Goal: Task Accomplishment & Management: Complete application form

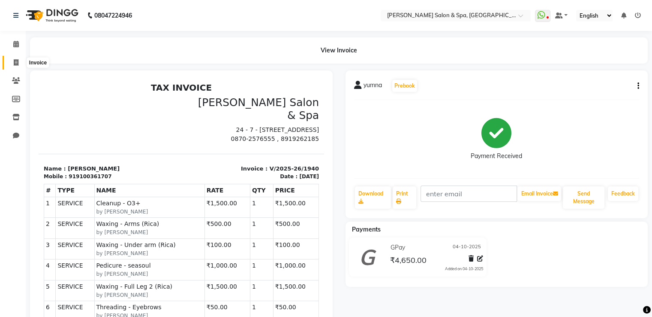
click at [16, 61] on icon at bounding box center [16, 62] width 5 height 6
select select "service"
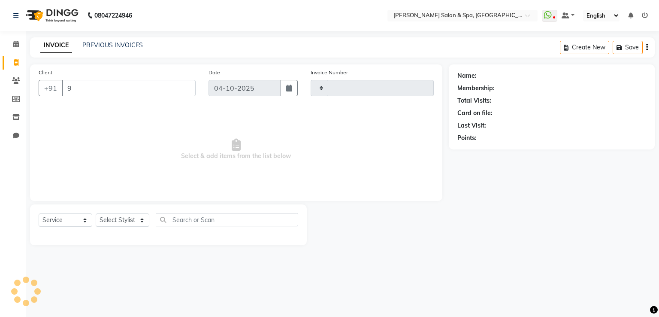
type input "97"
type input "1941"
type input "970"
select select "67"
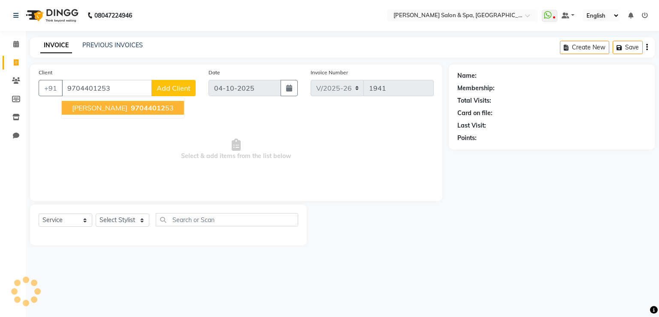
type input "9704401253"
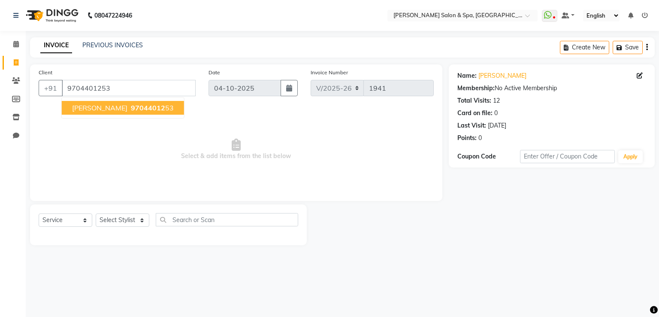
click at [149, 107] on ngb-highlight "97044012 53" at bounding box center [151, 107] width 45 height 9
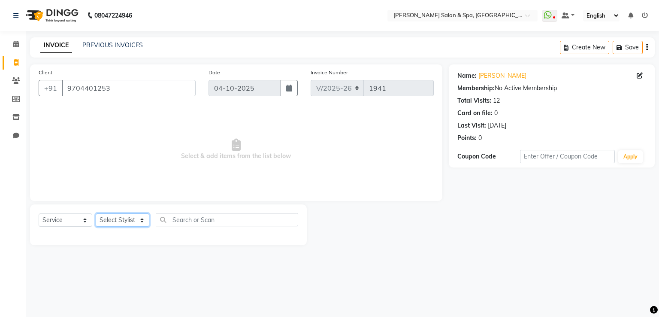
click at [117, 217] on select "Select Stylist Asma Deepa Receptionist [PERSON_NAME]" at bounding box center [123, 219] width 54 height 13
select select "2479"
click at [96, 214] on select "Select Stylist Asma Deepa Receptionist [PERSON_NAME]" at bounding box center [123, 219] width 54 height 13
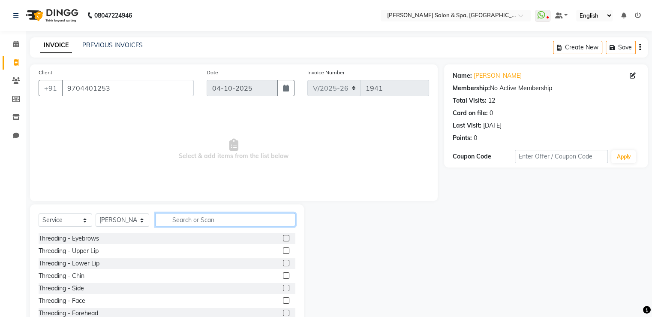
click at [257, 222] on input "text" at bounding box center [226, 219] width 140 height 13
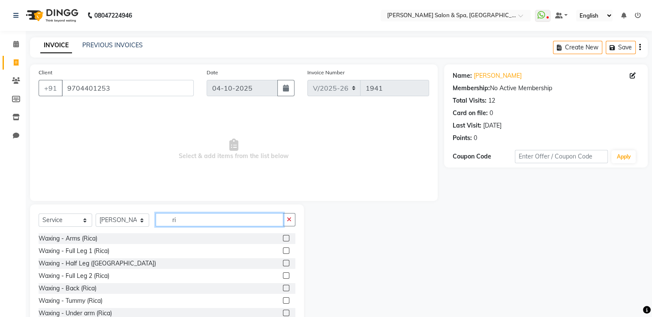
type input "ri"
click at [283, 237] on label at bounding box center [286, 238] width 6 height 6
click at [283, 237] on input "checkbox" at bounding box center [286, 239] width 6 height 6
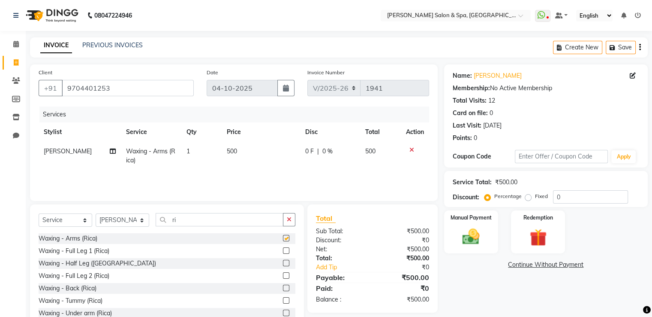
checkbox input "false"
click at [283, 312] on label at bounding box center [286, 312] width 6 height 6
click at [283, 312] on input "checkbox" at bounding box center [286, 313] width 6 height 6
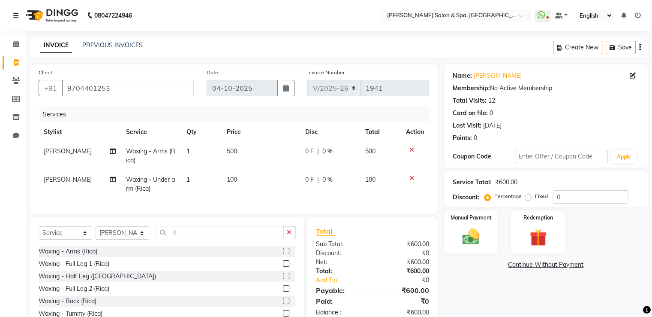
checkbox input "false"
click at [124, 236] on select "Select Stylist Asma Deepa Receptionist [PERSON_NAME]" at bounding box center [123, 232] width 54 height 13
select select "91462"
click at [96, 233] on select "Select Stylist Asma Deepa Receptionist [PERSON_NAME]" at bounding box center [123, 232] width 54 height 13
click at [283, 254] on label at bounding box center [286, 251] width 6 height 6
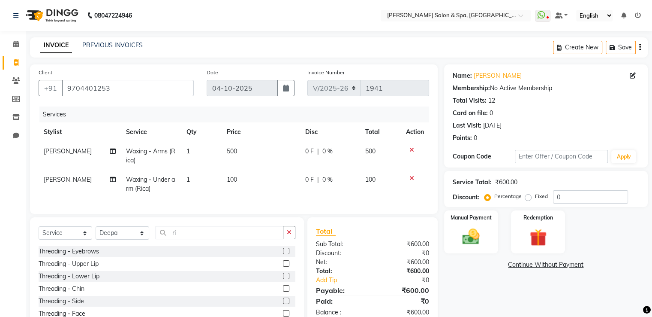
click at [283, 254] on input "checkbox" at bounding box center [286, 251] width 6 height 6
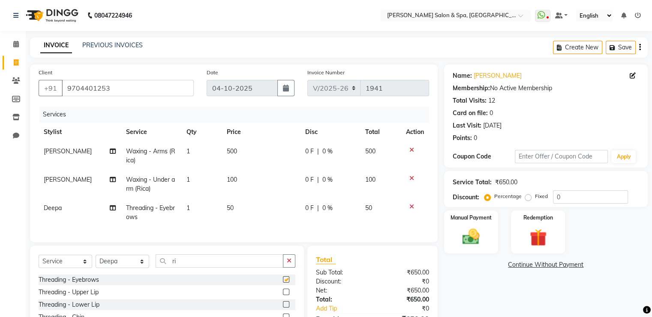
checkbox input "false"
click at [465, 228] on img at bounding box center [471, 237] width 29 height 21
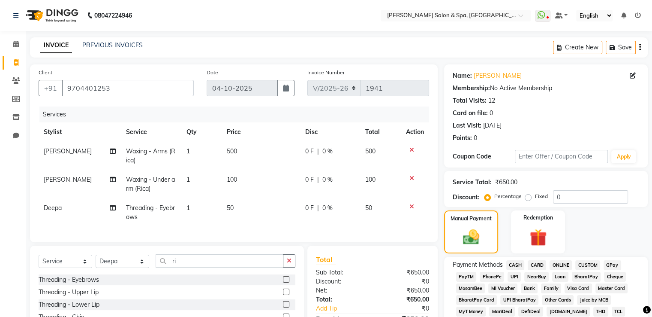
click at [614, 264] on span "GPay" at bounding box center [613, 265] width 18 height 10
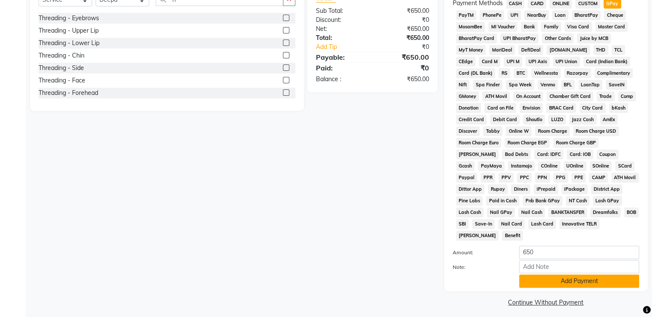
click at [604, 277] on button "Add Payment" at bounding box center [580, 280] width 120 height 13
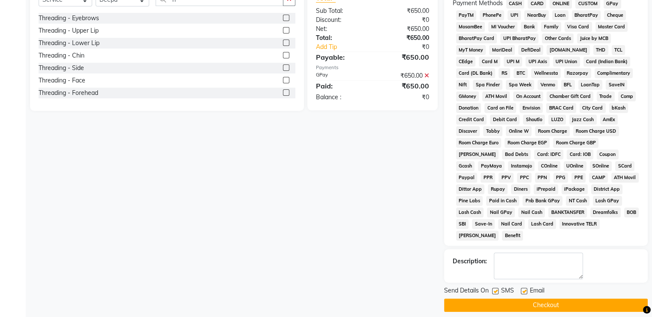
click at [604, 301] on button "Checkout" at bounding box center [546, 304] width 204 height 13
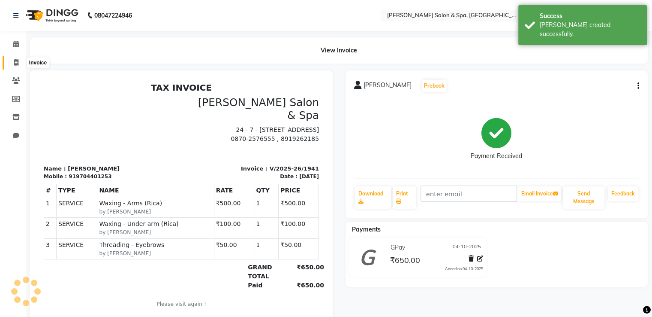
click at [14, 61] on icon at bounding box center [16, 62] width 5 height 6
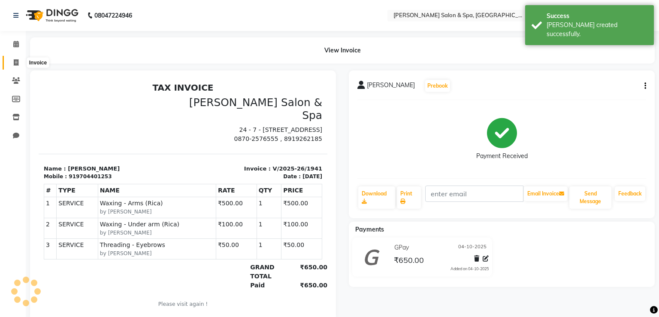
select select "67"
select select "service"
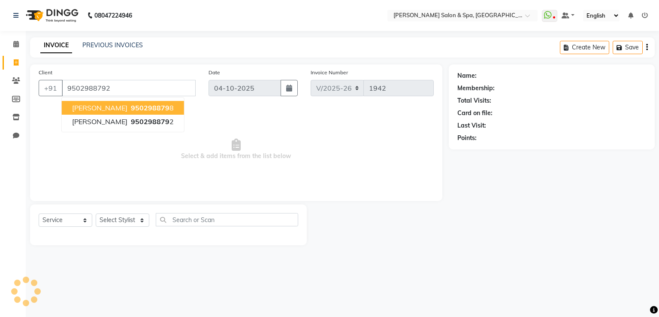
type input "9502988792"
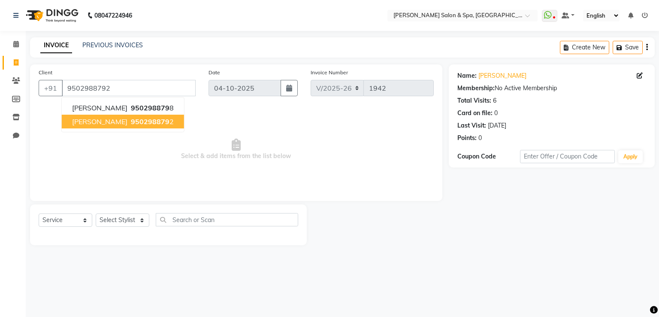
click at [131, 121] on span "950298879" at bounding box center [150, 121] width 39 height 9
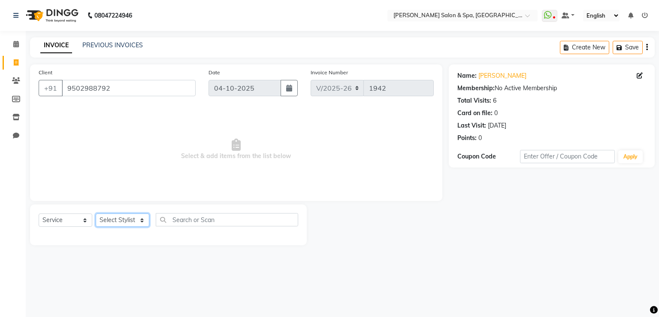
click at [124, 221] on select "Select Stylist Asma Deepa Receptionist [PERSON_NAME]" at bounding box center [123, 219] width 54 height 13
select select "91462"
click at [96, 214] on select "Select Stylist Asma Deepa Receptionist [PERSON_NAME]" at bounding box center [123, 219] width 54 height 13
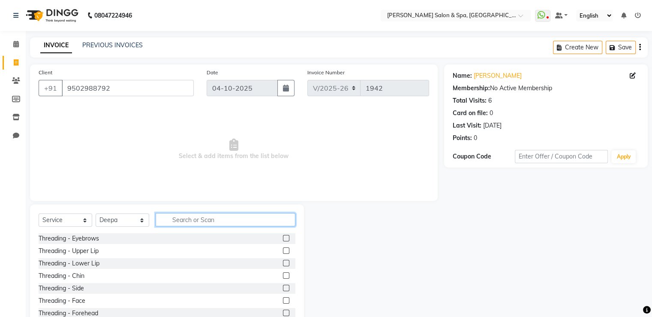
click at [206, 218] on input "text" at bounding box center [226, 219] width 140 height 13
type input "hai"
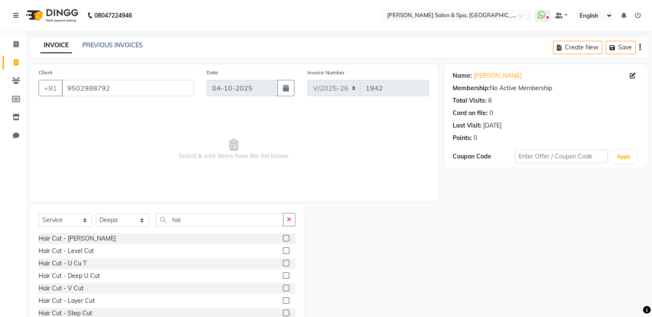
click at [283, 274] on label at bounding box center [286, 275] width 6 height 6
click at [283, 274] on input "checkbox" at bounding box center [286, 276] width 6 height 6
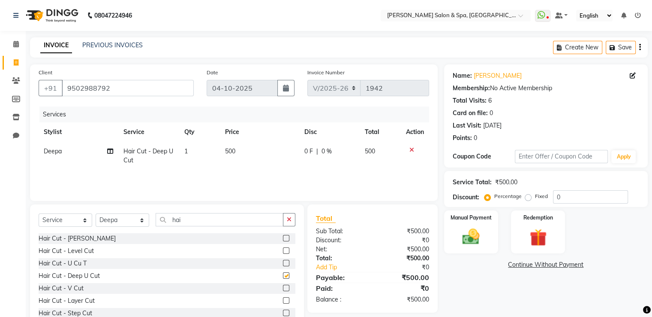
checkbox input "false"
click at [136, 222] on select "Select Stylist Asma Deepa Receptionist [PERSON_NAME]" at bounding box center [123, 219] width 54 height 13
select select "2479"
click at [96, 214] on select "Select Stylist Asma Deepa Receptionist [PERSON_NAME]" at bounding box center [123, 219] width 54 height 13
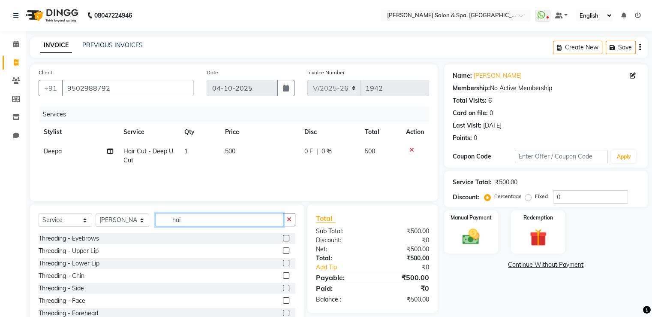
click at [220, 224] on input "hai" at bounding box center [220, 219] width 128 height 13
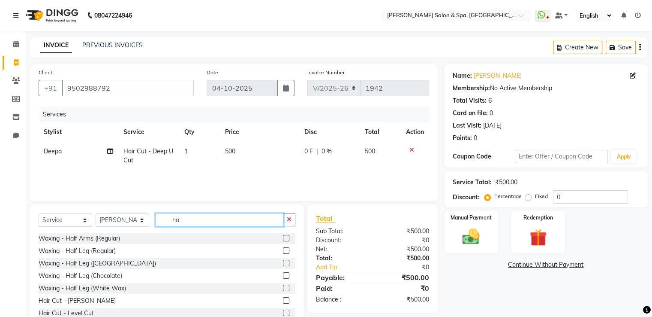
type input "h"
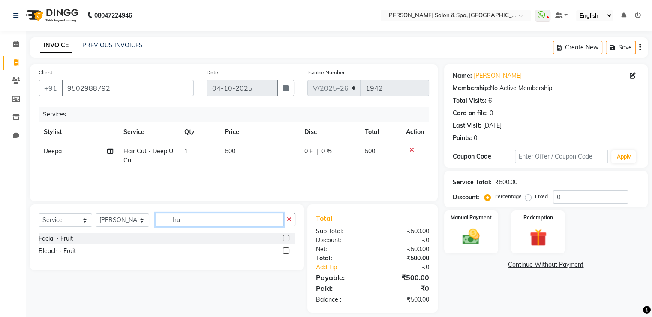
type input "fru"
click at [284, 236] on label at bounding box center [286, 238] width 6 height 6
click at [284, 236] on input "checkbox" at bounding box center [286, 239] width 6 height 6
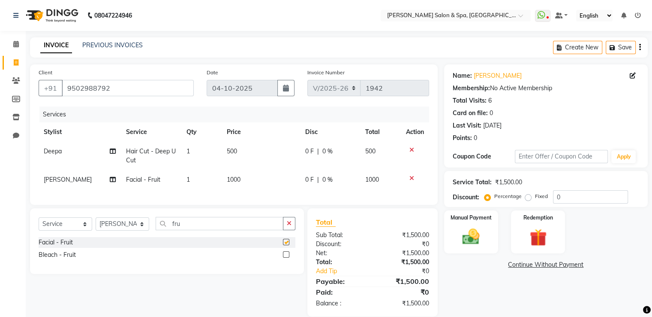
checkbox input "false"
click at [244, 160] on td "500" at bounding box center [261, 156] width 79 height 28
select select "91462"
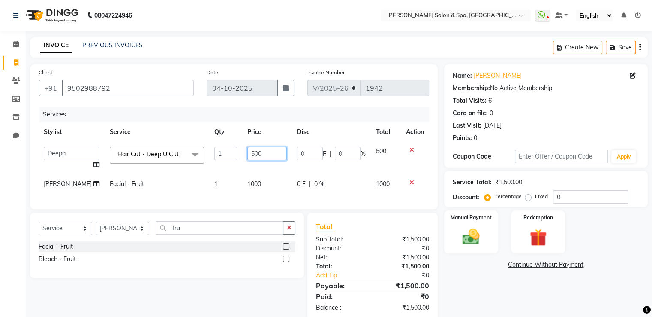
click at [260, 153] on input "500" at bounding box center [267, 153] width 39 height 13
type input "550"
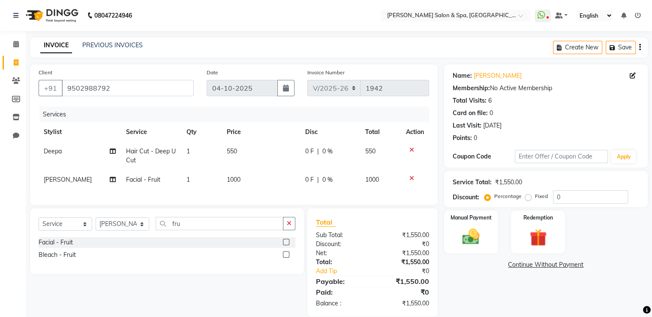
click at [270, 174] on tbody "Deepa Hair Cut - Deep U Cut 1 550 0 F | 0 % 550 Zeenath Facial - Fruit 1 1000 0…" at bounding box center [234, 166] width 391 height 48
click at [476, 235] on img at bounding box center [471, 237] width 29 height 21
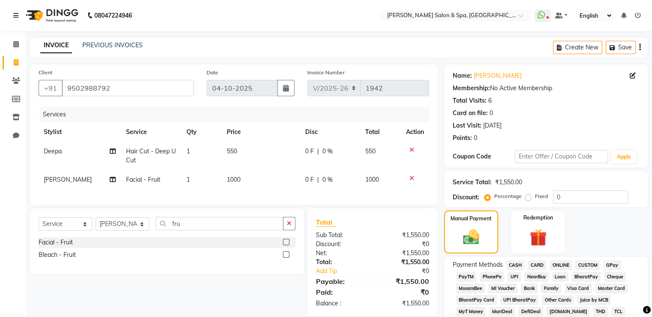
click at [613, 264] on span "GPay" at bounding box center [613, 265] width 18 height 10
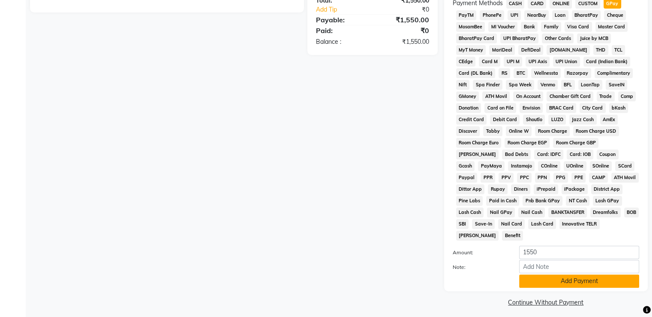
click at [608, 275] on button "Add Payment" at bounding box center [580, 280] width 120 height 13
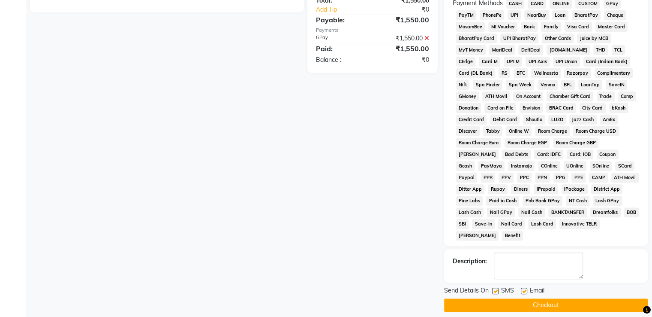
click at [593, 300] on button "Checkout" at bounding box center [546, 304] width 204 height 13
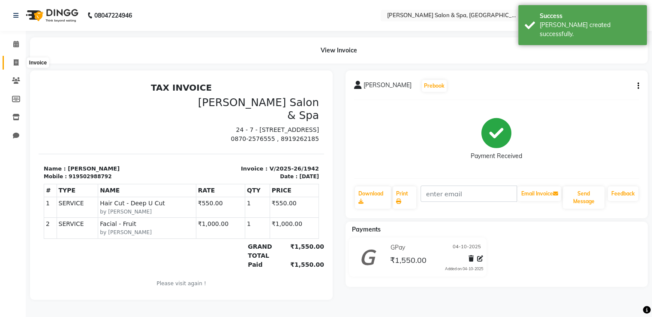
click at [17, 62] on icon at bounding box center [16, 62] width 5 height 6
select select "service"
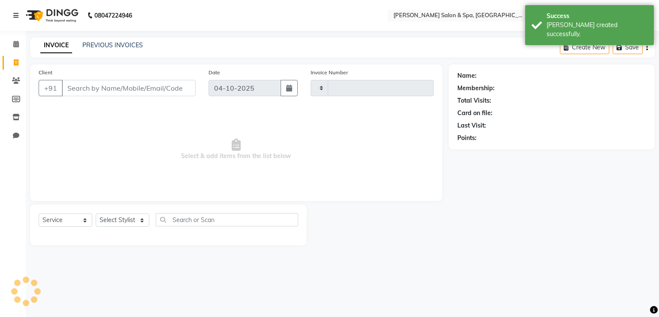
type input "1943"
select select "67"
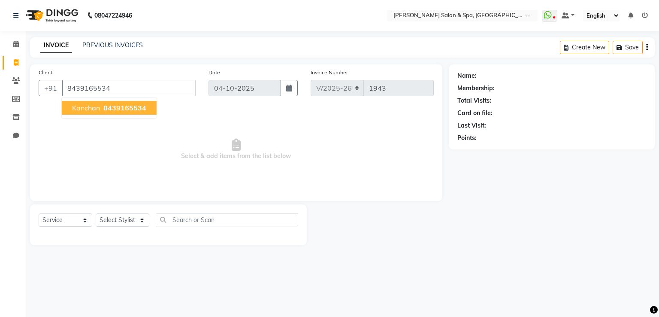
type input "8439165534"
click at [124, 107] on span "8439165534" at bounding box center [124, 107] width 43 height 9
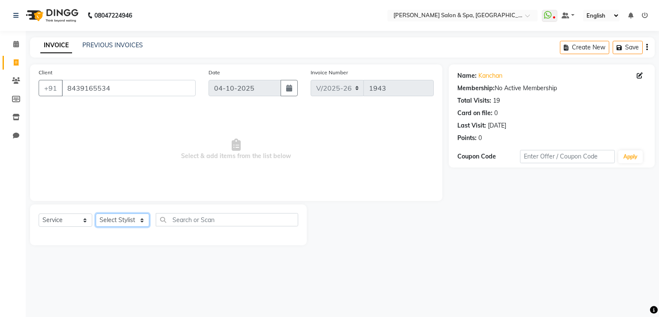
click at [134, 219] on select "Select Stylist Asma Deepa Receptionist [PERSON_NAME]" at bounding box center [123, 219] width 54 height 13
select select "91891"
click at [96, 214] on select "Select Stylist Asma Deepa Receptionist [PERSON_NAME]" at bounding box center [123, 219] width 54 height 13
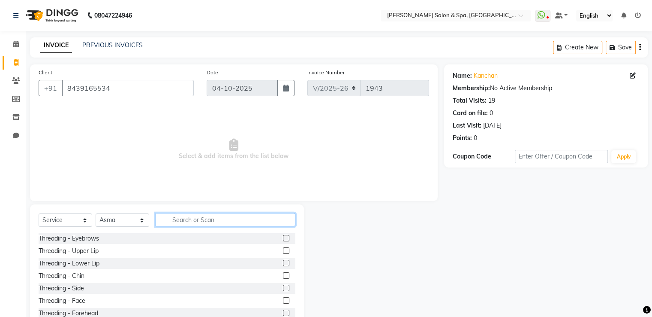
click at [176, 220] on input "text" at bounding box center [226, 219] width 140 height 13
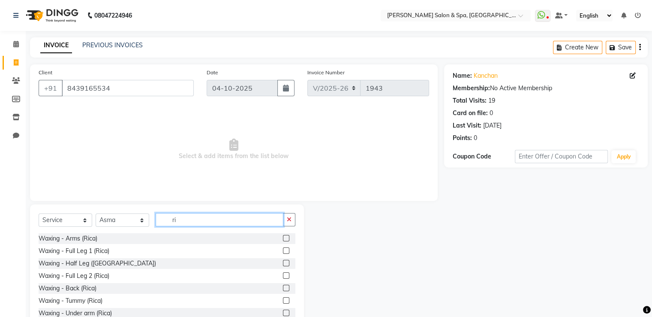
type input "ri"
click at [283, 237] on label at bounding box center [286, 238] width 6 height 6
click at [283, 237] on input "checkbox" at bounding box center [286, 239] width 6 height 6
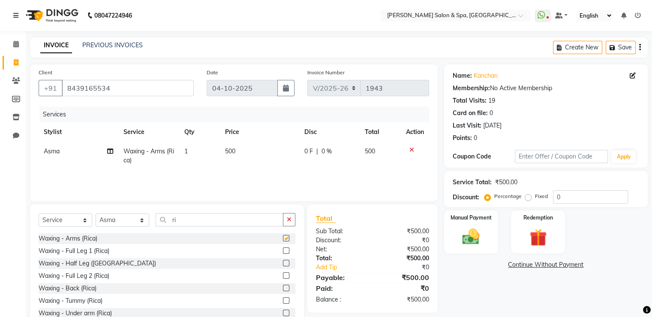
checkbox input "false"
click at [130, 222] on select "Select Stylist Asma Deepa Receptionist [PERSON_NAME]" at bounding box center [123, 219] width 54 height 13
select select "91462"
click at [96, 214] on select "Select Stylist Asma Deepa Receptionist [PERSON_NAME]" at bounding box center [123, 219] width 54 height 13
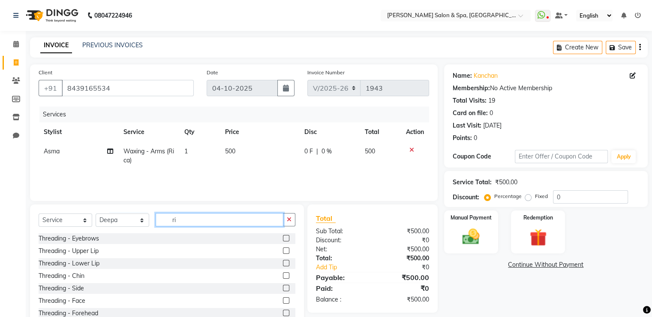
click at [194, 218] on input "ri" at bounding box center [220, 219] width 128 height 13
type input "r"
type input "ri"
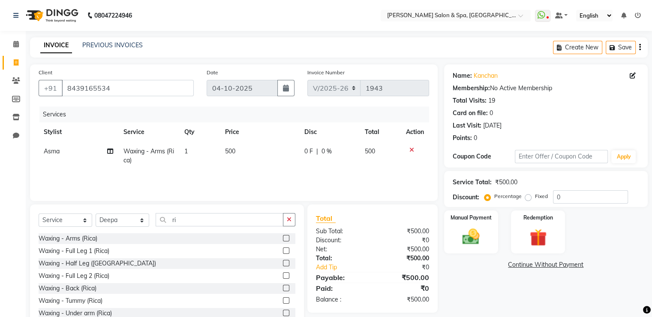
click at [283, 263] on label at bounding box center [286, 263] width 6 height 6
click at [283, 263] on input "checkbox" at bounding box center [286, 263] width 6 height 6
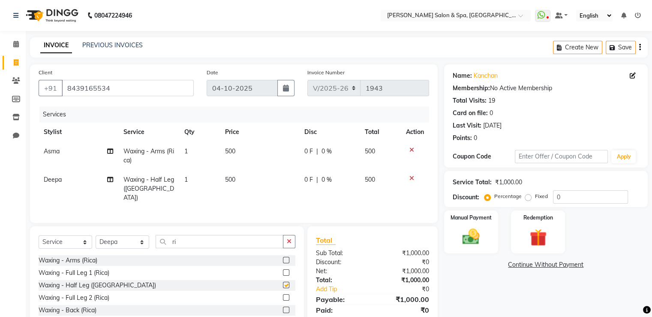
checkbox input "false"
click at [130, 237] on select "Select Stylist Asma Deepa Receptionist [PERSON_NAME]" at bounding box center [123, 241] width 54 height 13
drag, startPoint x: 193, startPoint y: 253, endPoint x: 198, endPoint y: 242, distance: 11.9
click at [198, 242] on div "Select Service Product Membership Package Voucher Prepaid Gift Card Select Styl…" at bounding box center [167, 289] width 274 height 127
click at [198, 242] on input "ri" at bounding box center [220, 241] width 128 height 13
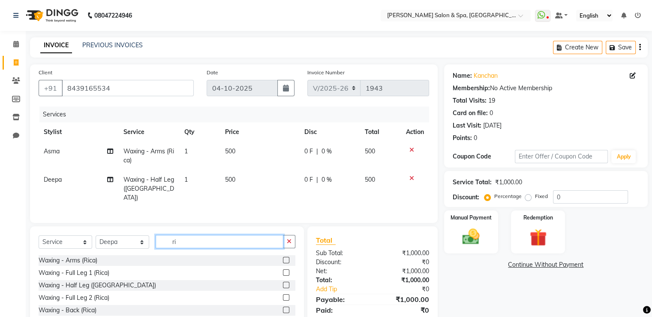
type input "r"
type input "e"
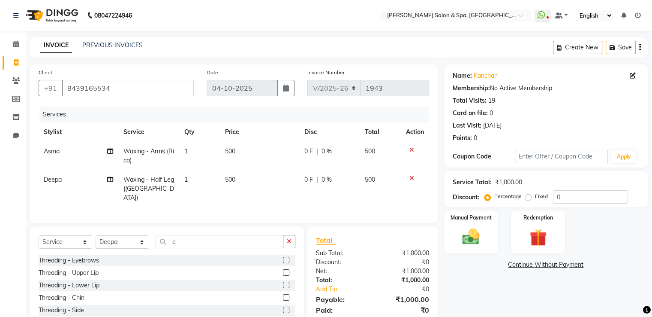
click at [283, 270] on label at bounding box center [286, 272] width 6 height 6
click at [283, 270] on input "checkbox" at bounding box center [286, 273] width 6 height 6
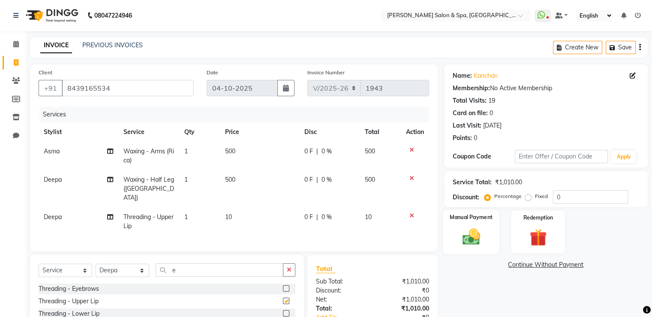
checkbox input "false"
click at [473, 231] on img at bounding box center [471, 237] width 29 height 21
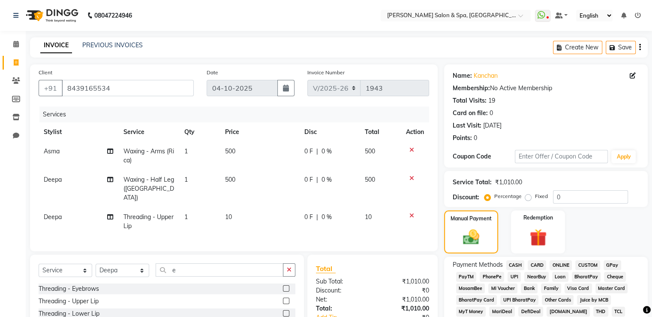
click at [613, 263] on span "GPay" at bounding box center [613, 265] width 18 height 10
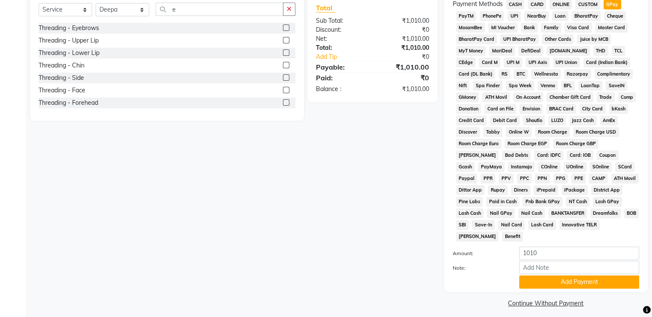
scroll to position [261, 0]
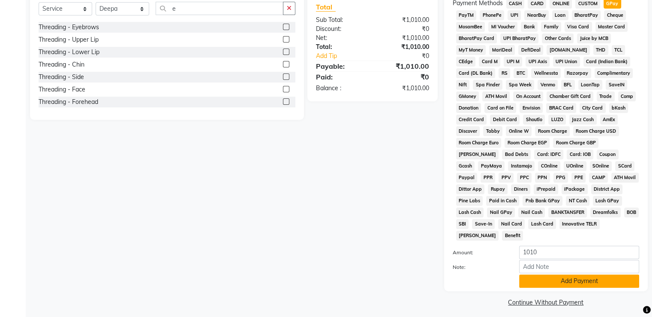
click at [606, 275] on button "Add Payment" at bounding box center [580, 280] width 120 height 13
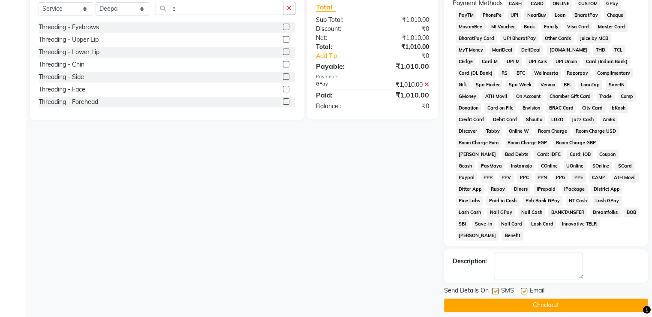
click at [592, 300] on button "Checkout" at bounding box center [546, 304] width 204 height 13
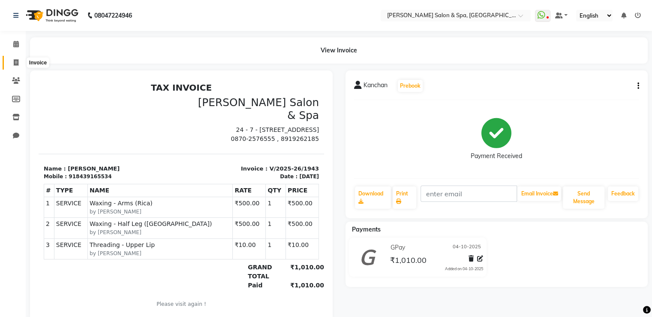
click at [14, 61] on icon at bounding box center [16, 62] width 5 height 6
select select "67"
select select "service"
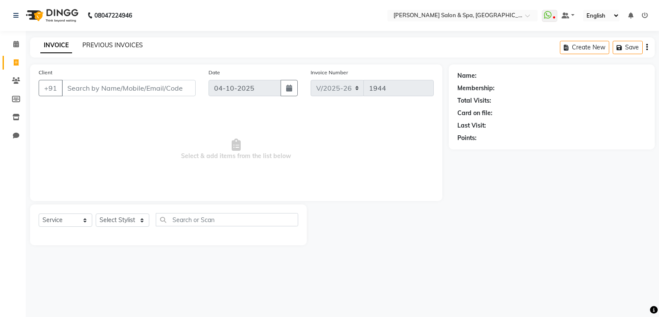
click at [107, 44] on link "PREVIOUS INVOICES" at bounding box center [112, 45] width 60 height 8
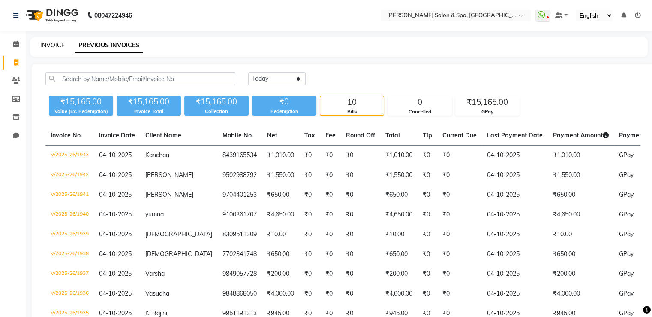
click at [52, 47] on link "INVOICE" at bounding box center [52, 45] width 24 height 8
select select "service"
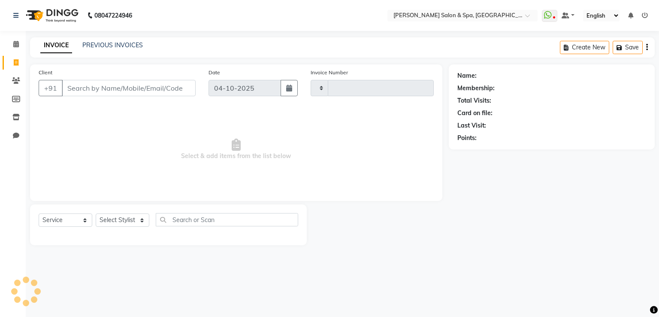
type input "1944"
select select "67"
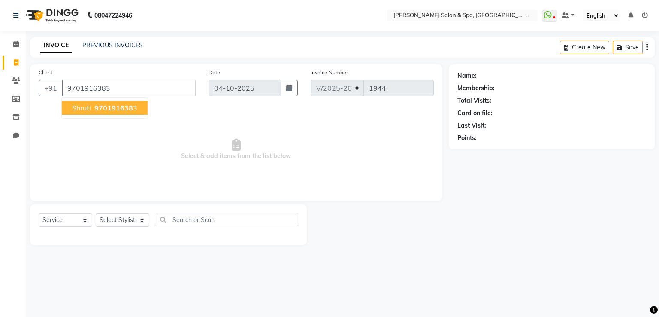
type input "9701916383"
click at [114, 105] on span "970191638" at bounding box center [113, 107] width 39 height 9
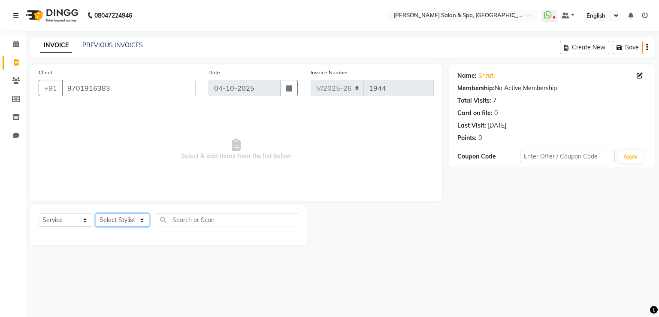
click at [118, 223] on select "Select Stylist Asma Deepa Receptionist [PERSON_NAME]" at bounding box center [123, 219] width 54 height 13
select select "36854"
click at [96, 214] on select "Select Stylist Asma Deepa Receptionist [PERSON_NAME]" at bounding box center [123, 219] width 54 height 13
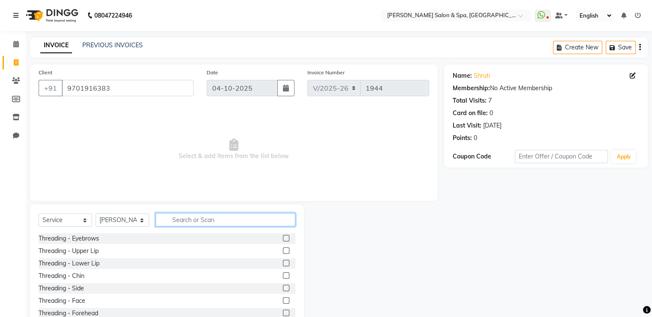
click at [230, 223] on input "text" at bounding box center [226, 219] width 140 height 13
click at [286, 289] on div at bounding box center [289, 288] width 12 height 11
click at [283, 287] on label at bounding box center [286, 287] width 6 height 6
click at [283, 287] on input "checkbox" at bounding box center [286, 288] width 6 height 6
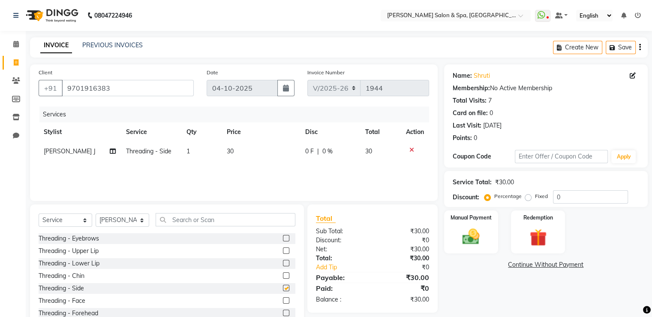
checkbox input "false"
click at [283, 249] on label at bounding box center [286, 250] width 6 height 6
click at [283, 249] on input "checkbox" at bounding box center [286, 251] width 6 height 6
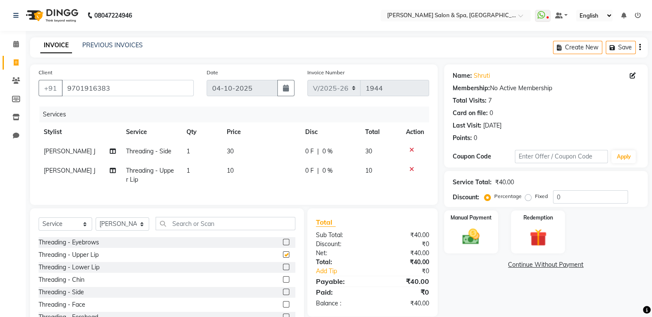
checkbox input "false"
click at [283, 296] on label at bounding box center [286, 292] width 6 height 6
click at [283, 296] on input "checkbox" at bounding box center [286, 293] width 6 height 6
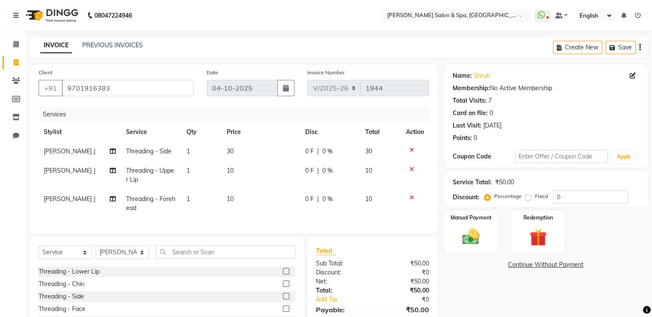
checkbox input "false"
click at [477, 230] on img at bounding box center [471, 237] width 29 height 21
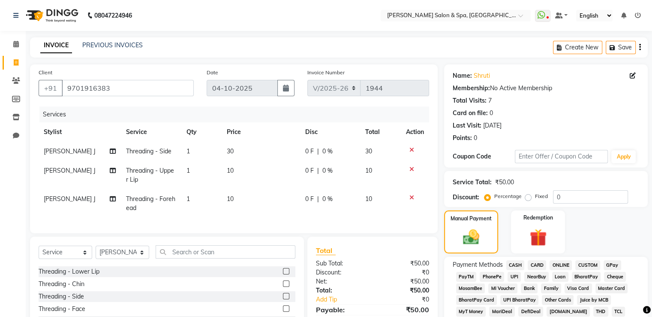
click at [411, 199] on icon at bounding box center [412, 197] width 5 height 6
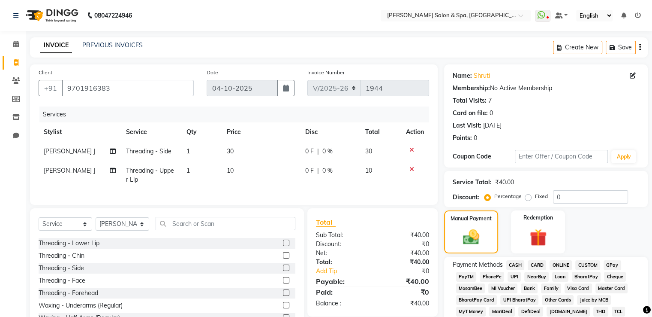
click at [283, 258] on label at bounding box center [286, 255] width 6 height 6
click at [283, 258] on input "checkbox" at bounding box center [286, 256] width 6 height 6
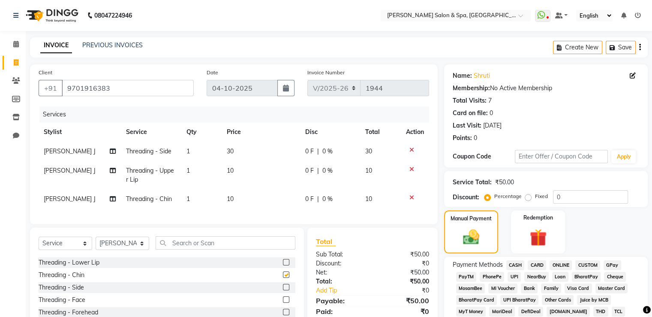
checkbox input "false"
click at [607, 264] on span "GPay" at bounding box center [613, 265] width 18 height 10
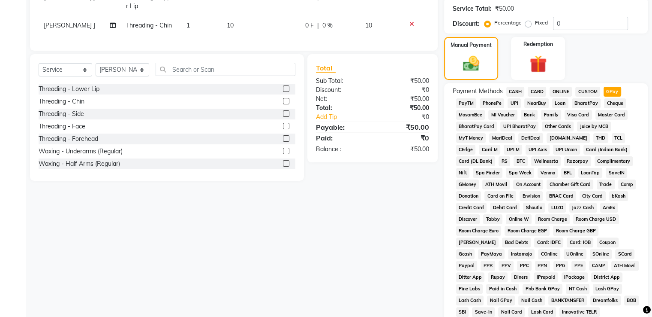
scroll to position [261, 0]
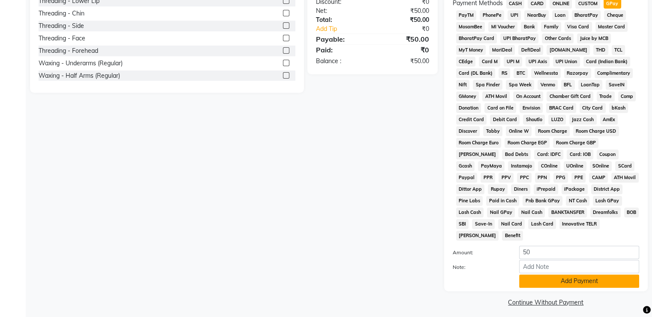
click at [601, 274] on button "Add Payment" at bounding box center [580, 280] width 120 height 13
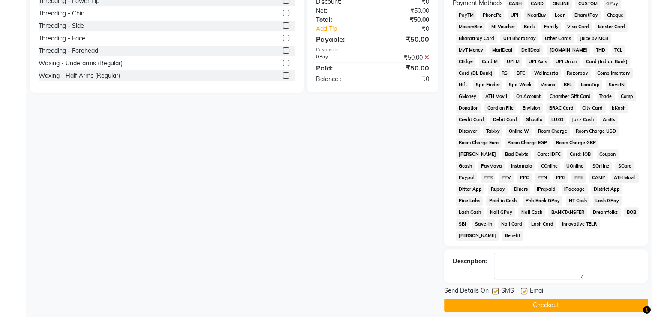
click at [598, 298] on button "Checkout" at bounding box center [546, 304] width 204 height 13
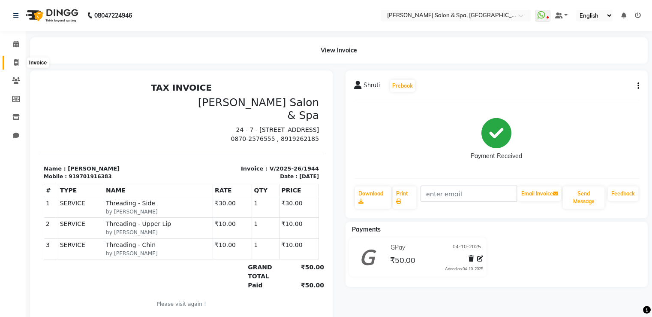
click at [17, 59] on icon at bounding box center [16, 62] width 5 height 6
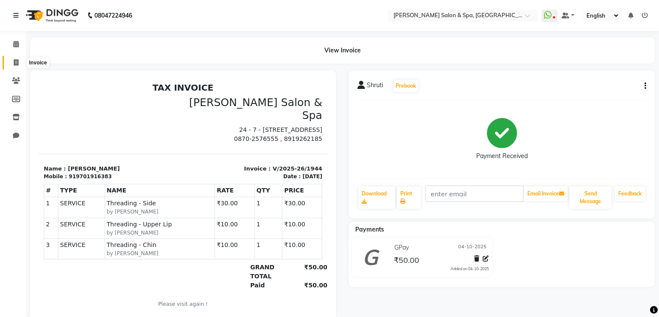
select select "67"
select select "service"
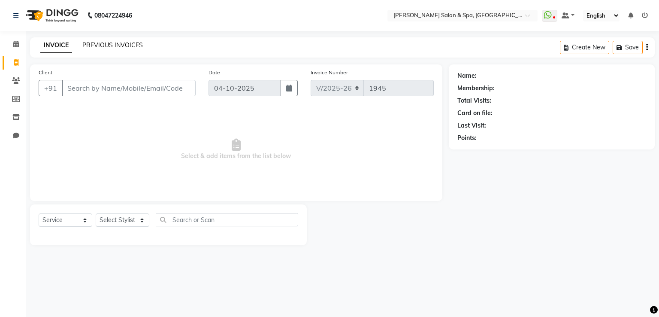
click at [127, 45] on link "PREVIOUS INVOICES" at bounding box center [112, 45] width 60 height 8
